Goal: Check status

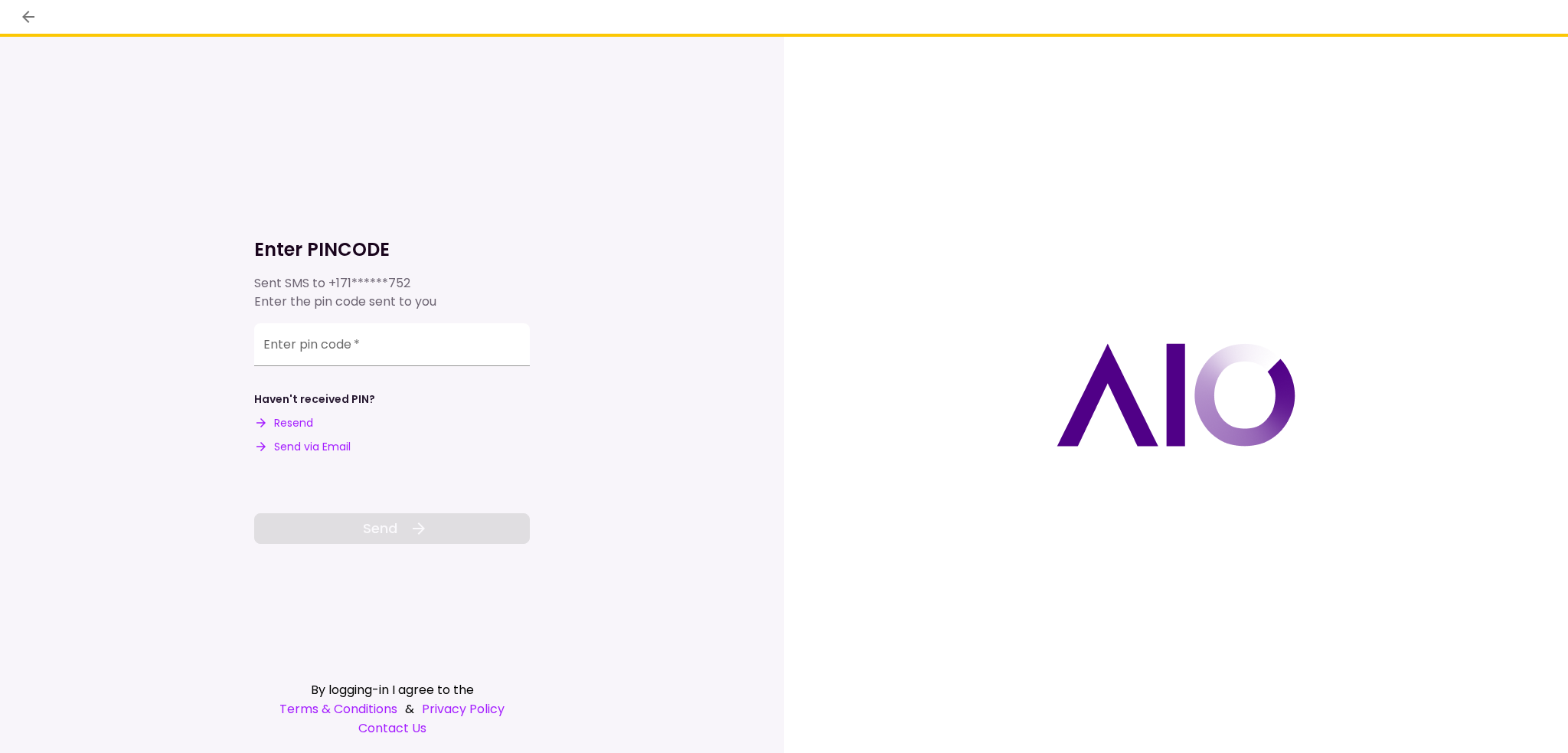
click at [311, 339] on div "Enter pin code   *" at bounding box center [392, 344] width 276 height 43
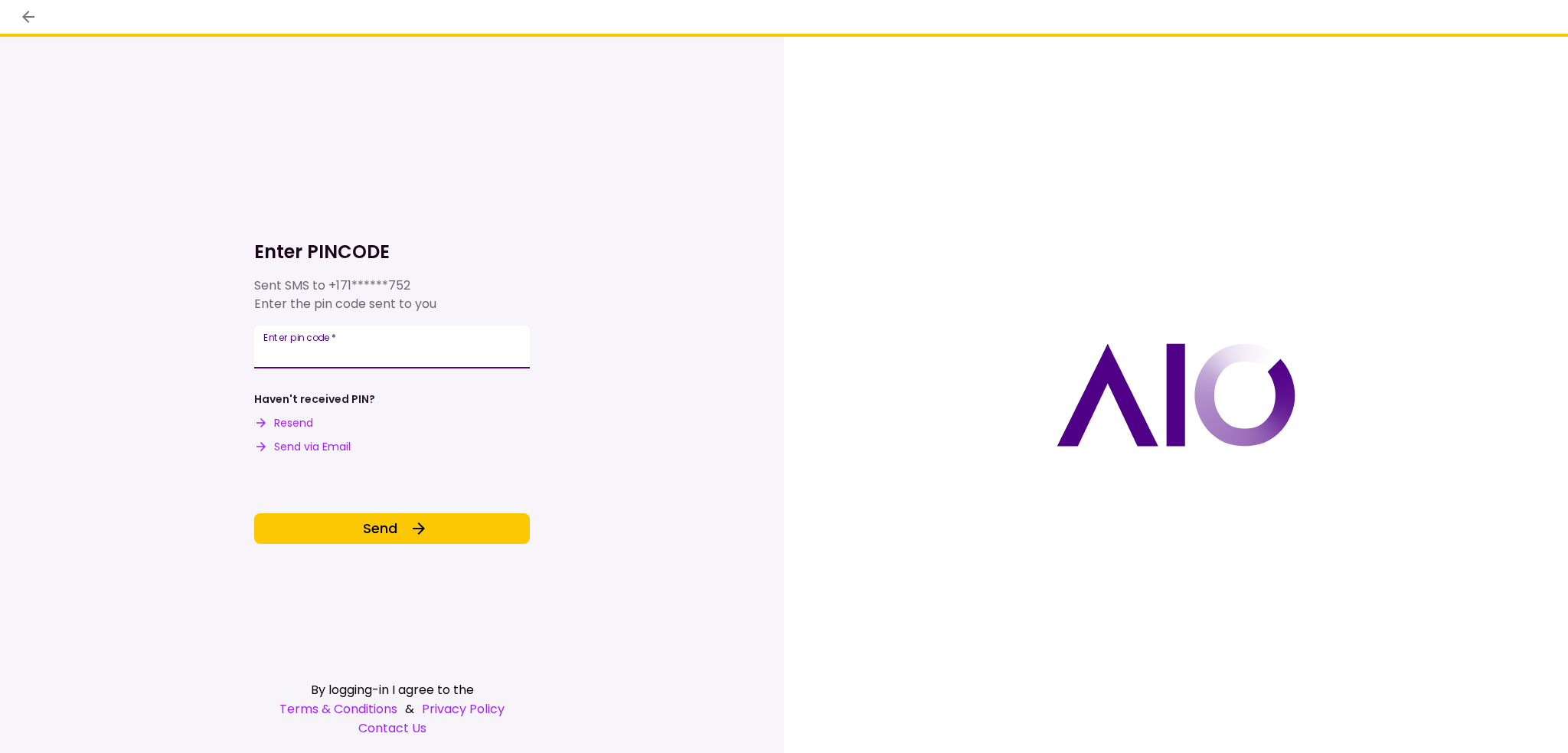
type input "******"
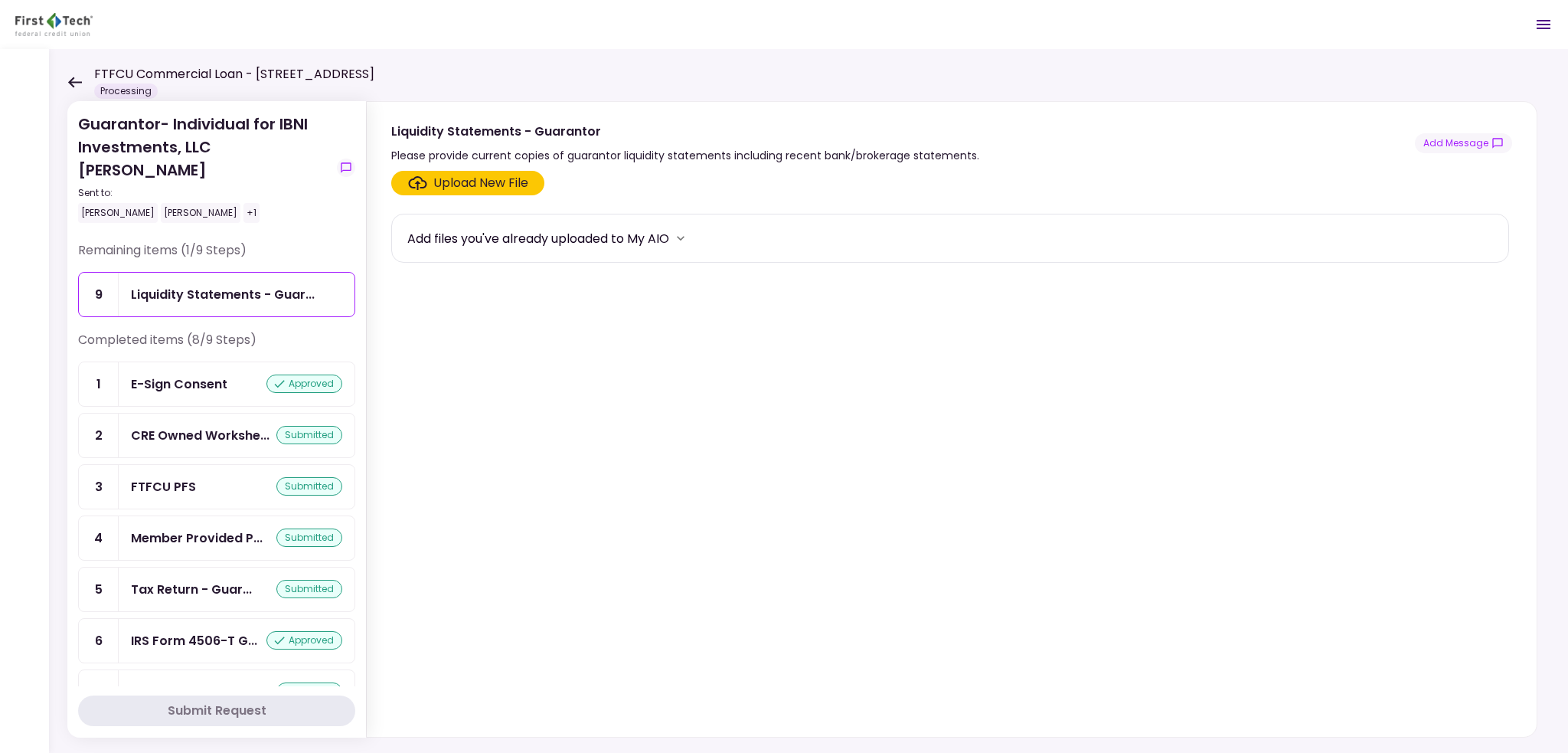
click at [70, 83] on icon at bounding box center [75, 82] width 14 height 11
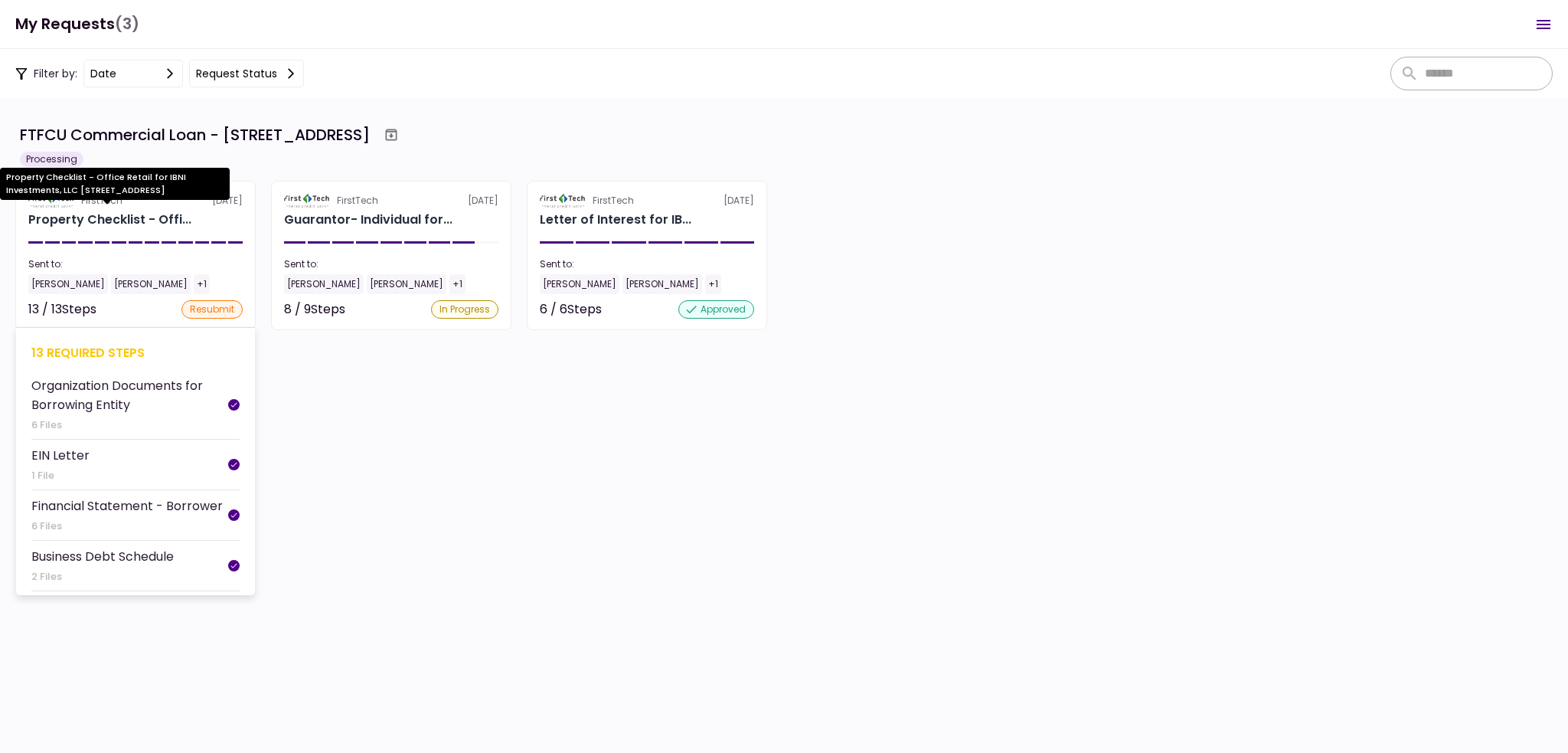
click at [127, 218] on div "Property Checklist - Offi..." at bounding box center [110, 220] width 163 height 18
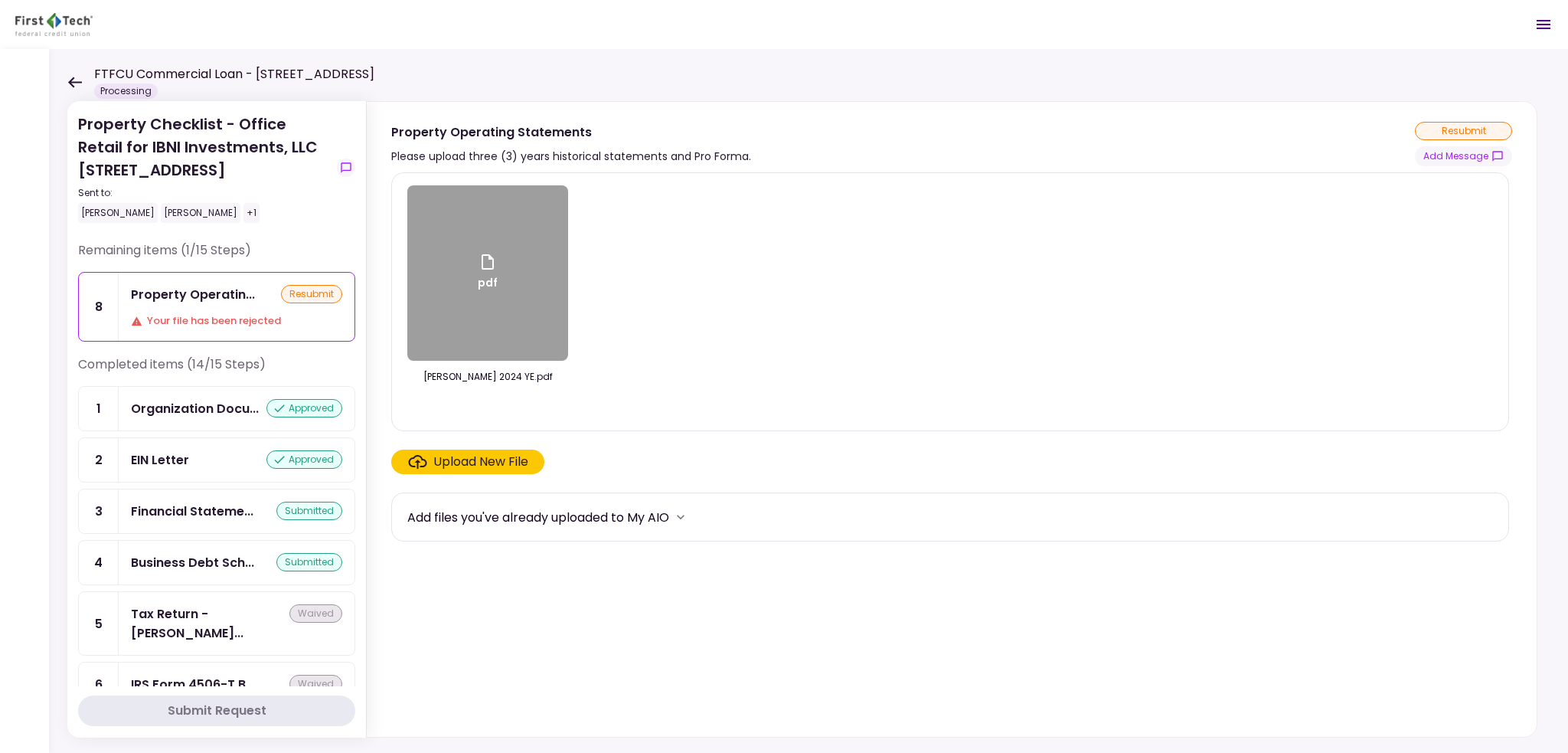
click at [77, 82] on icon at bounding box center [75, 82] width 14 height 11
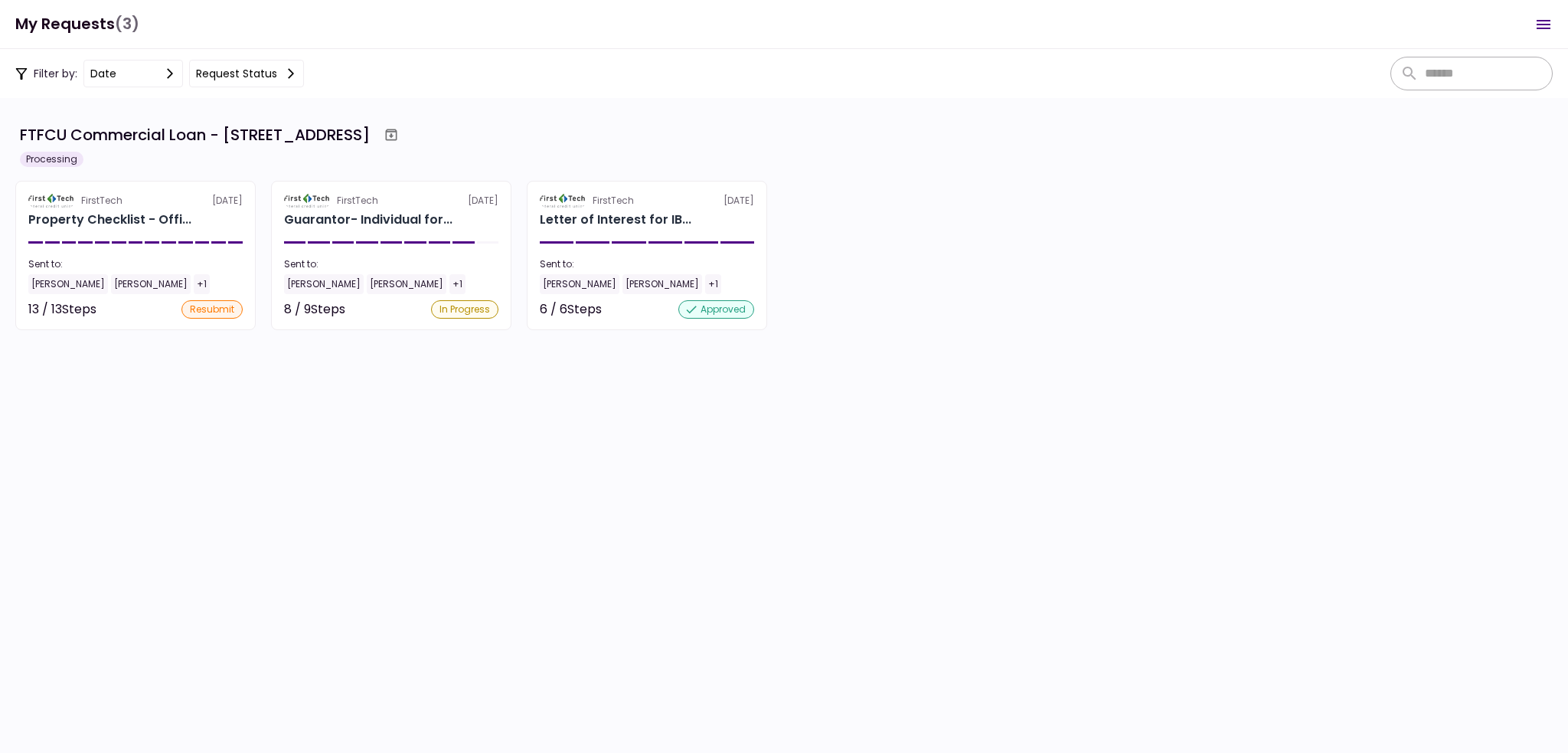
click at [567, 123] on div "FTFCU Commercial Loan - [STREET_ADDRESS]" at bounding box center [786, 134] width 1532 height 28
